Goal: Information Seeking & Learning: Learn about a topic

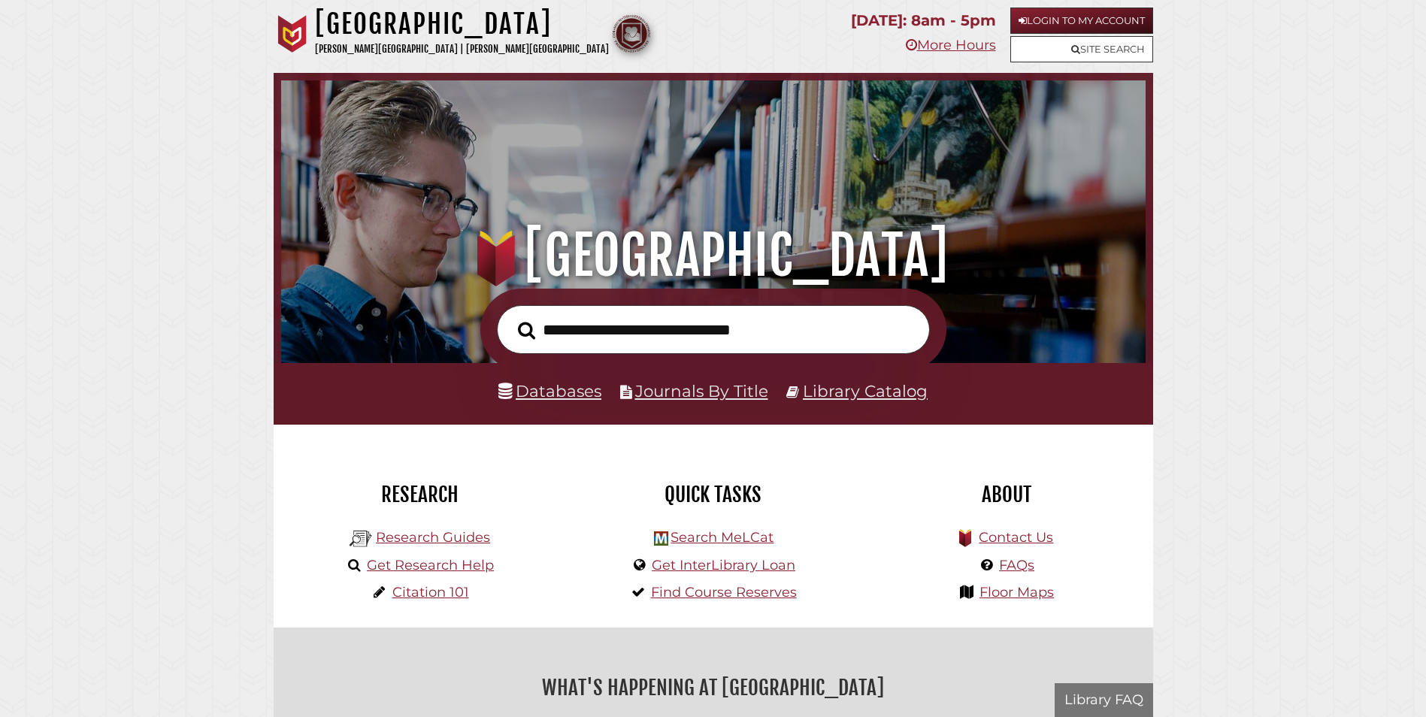
scroll to position [286, 857]
click at [550, 393] on link "Databases" at bounding box center [549, 391] width 103 height 20
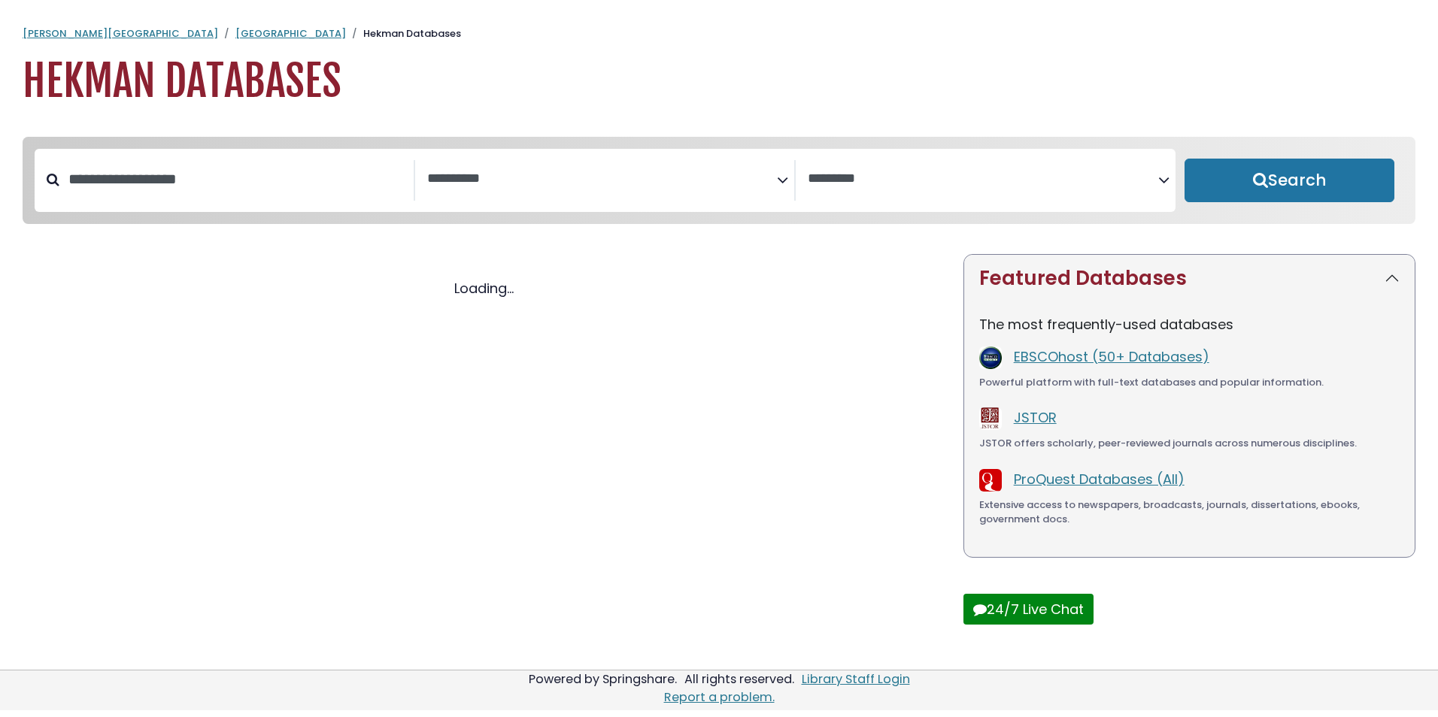
select select "Database Subject Filter"
select select "Database Vendors Filter"
select select "Database Subject Filter"
select select "Database Vendors Filter"
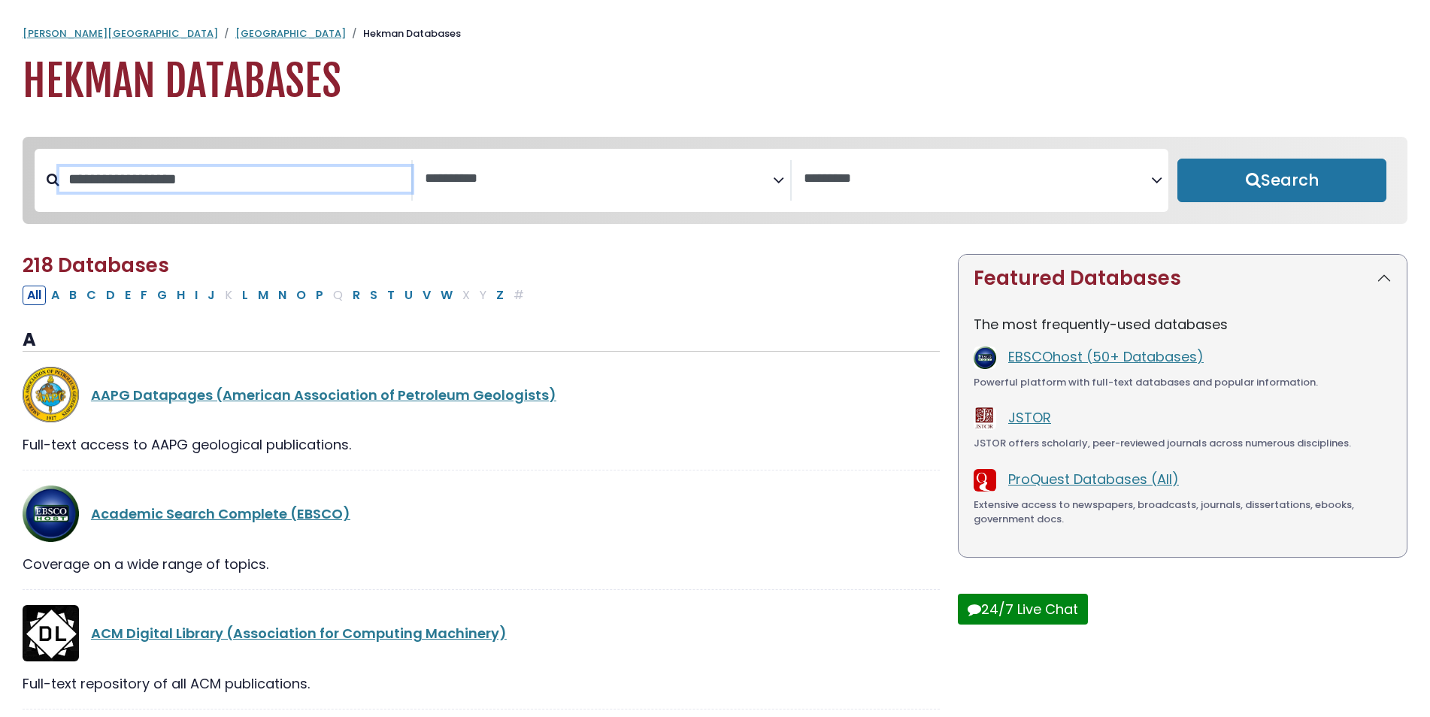
click at [235, 182] on input "Search database by title or keyword" at bounding box center [235, 179] width 352 height 25
type input "****"
click at [1177, 159] on button "Search" at bounding box center [1281, 181] width 209 height 44
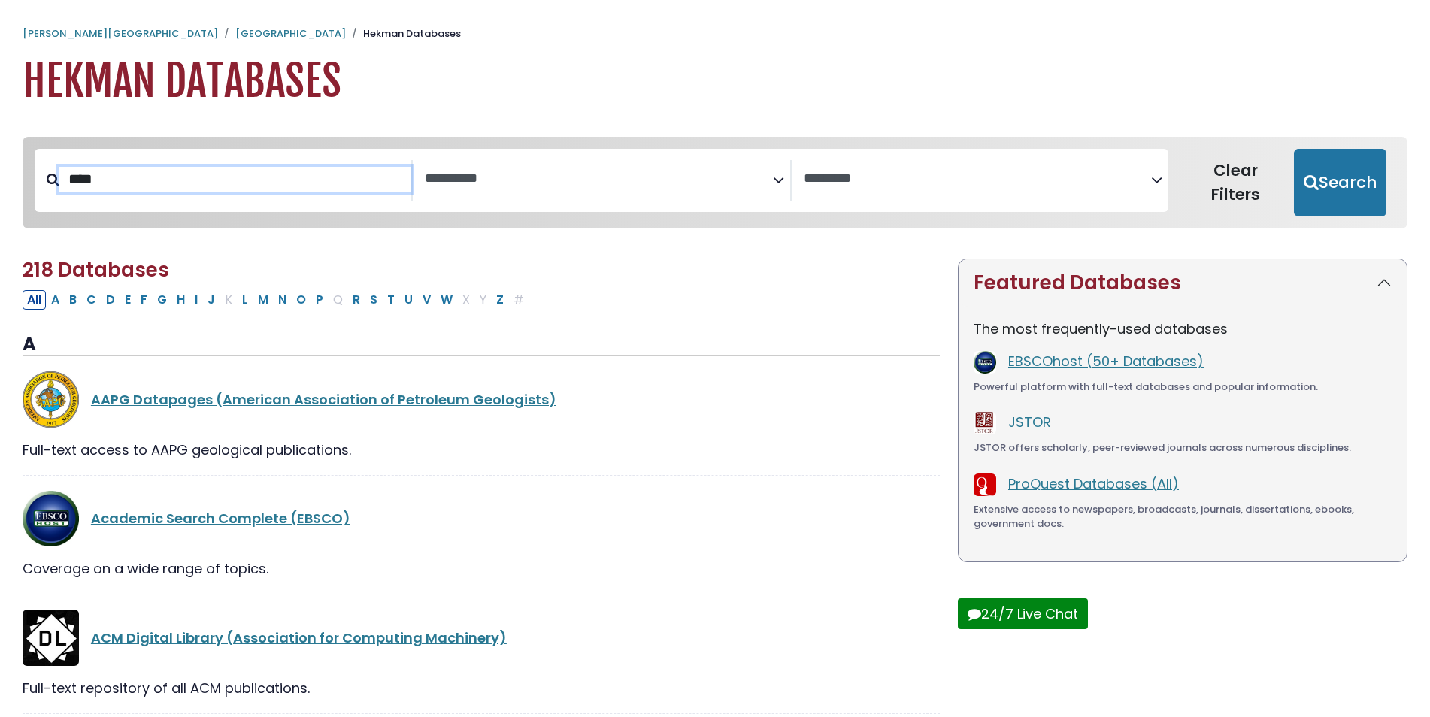
select select "Database Subject Filter"
select select "Database Vendors Filter"
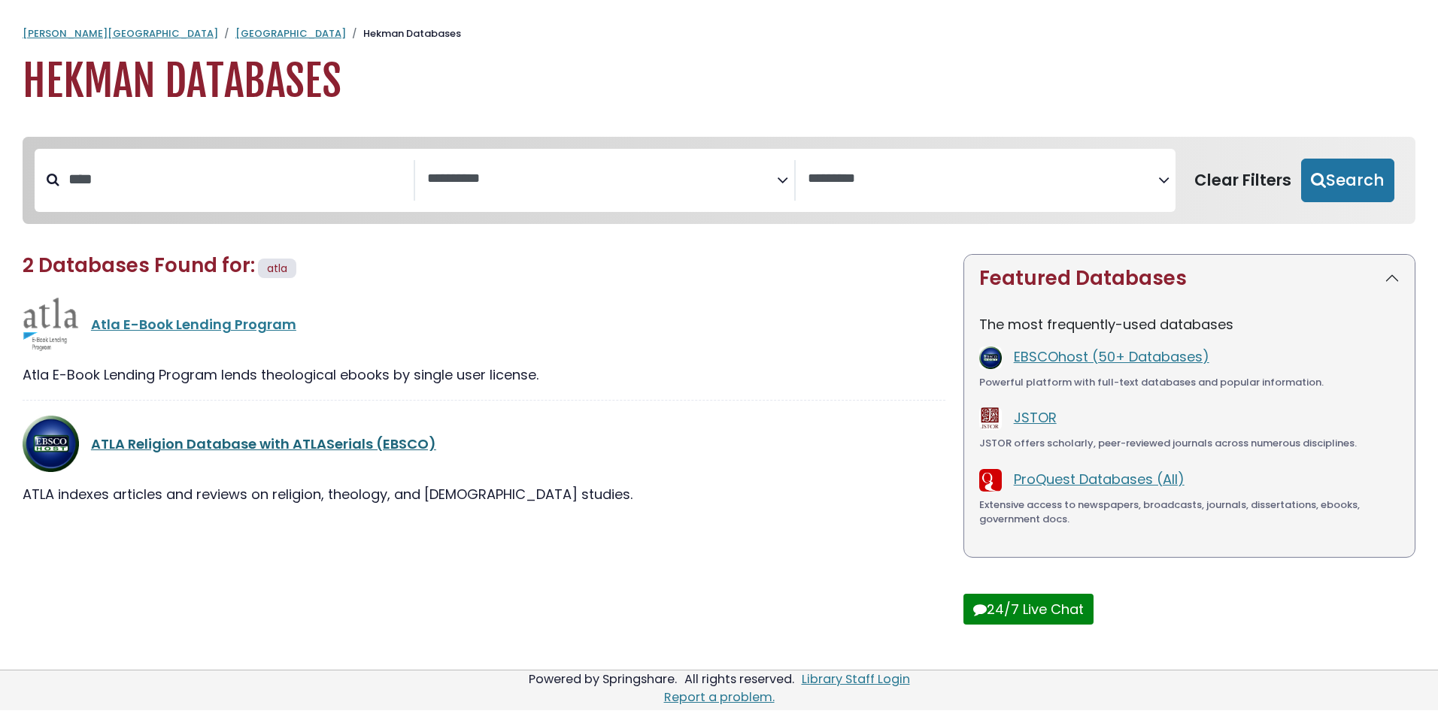
click at [223, 453] on link "ATLA Religion Database with ATLASerials (EBSCO)" at bounding box center [263, 444] width 345 height 19
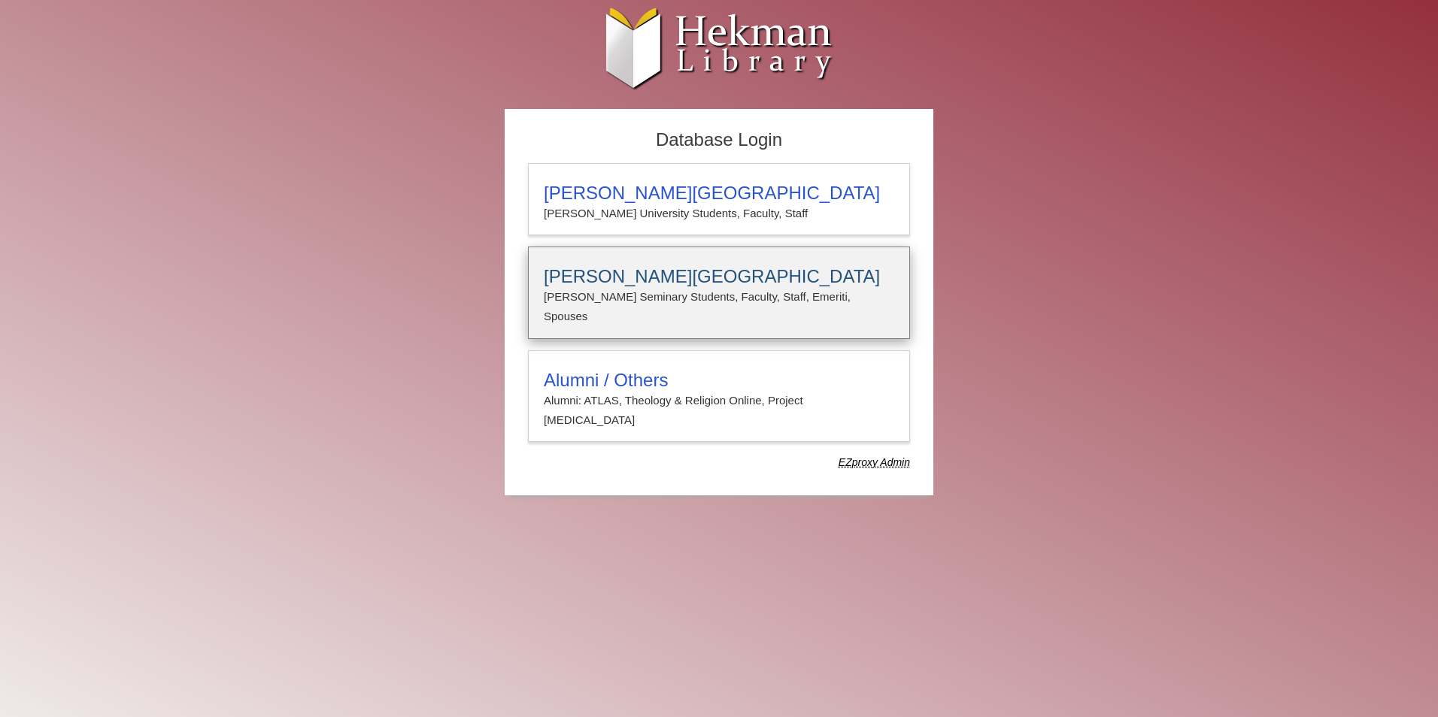
type input "**********"
click at [631, 293] on p "Calvin Seminary Students, Faculty, Staff, Emeriti, Spouses" at bounding box center [719, 307] width 350 height 40
